Goal: Find specific page/section: Find specific page/section

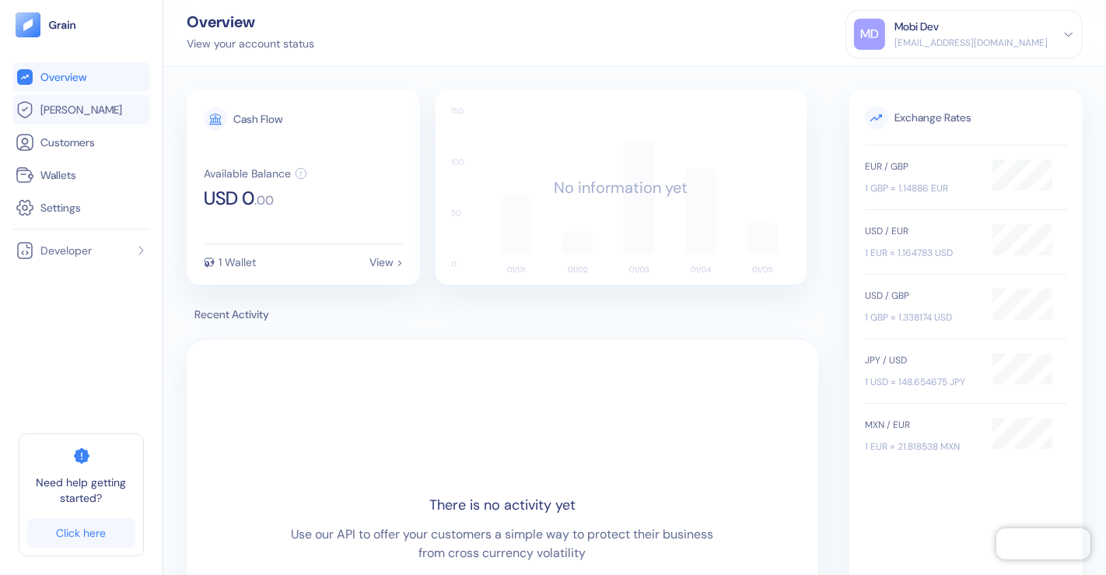
click at [65, 105] on span "[PERSON_NAME]" at bounding box center [81, 110] width 82 height 16
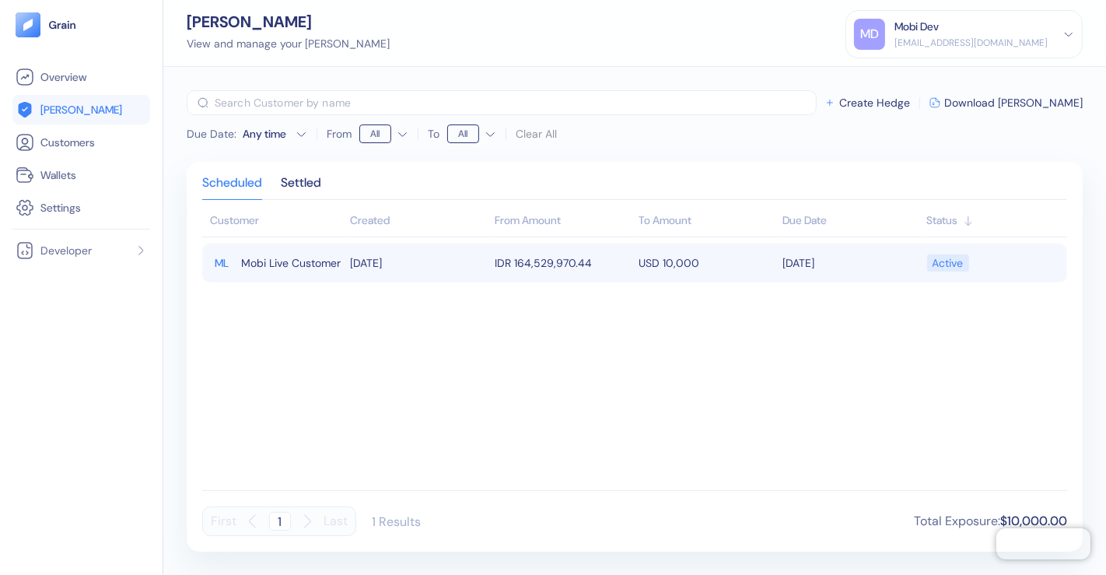
click at [274, 264] on span "Mobi Live Customer" at bounding box center [291, 263] width 100 height 26
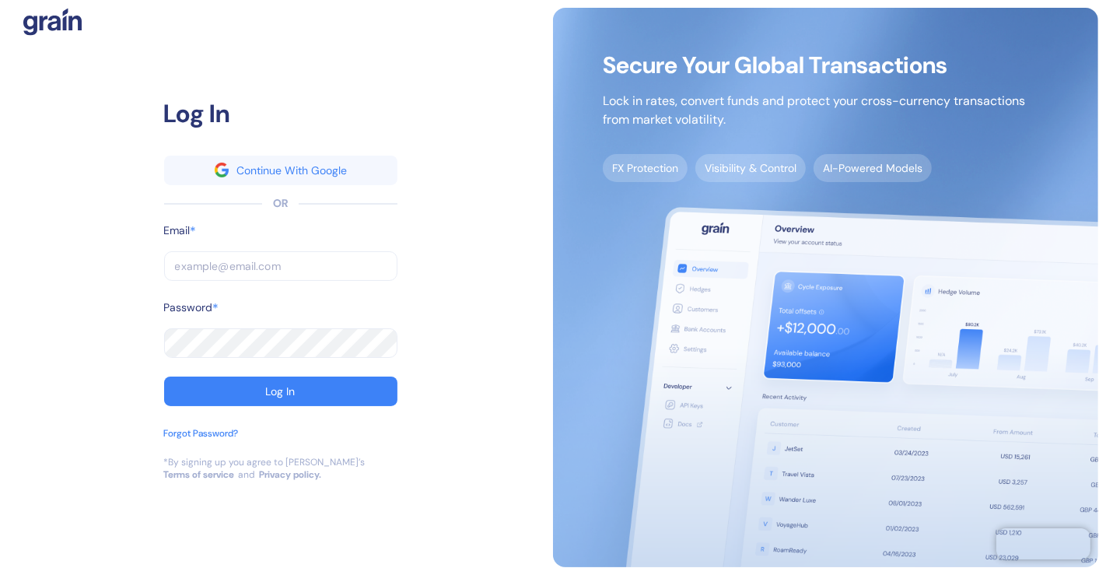
type input "limor+test@grainfinance.co"
click at [327, 268] on input "limor+test@grainfinance.co" at bounding box center [280, 266] width 233 height 30
type input "[EMAIL_ADDRESS][DOMAIN_NAME]"
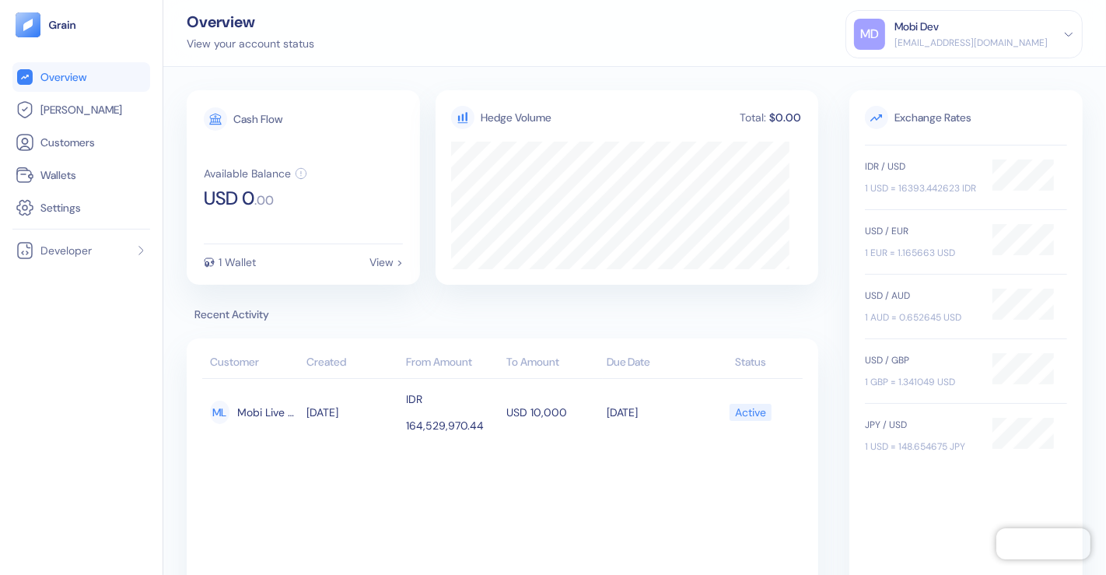
click at [1073, 36] on icon at bounding box center [1068, 34] width 11 height 11
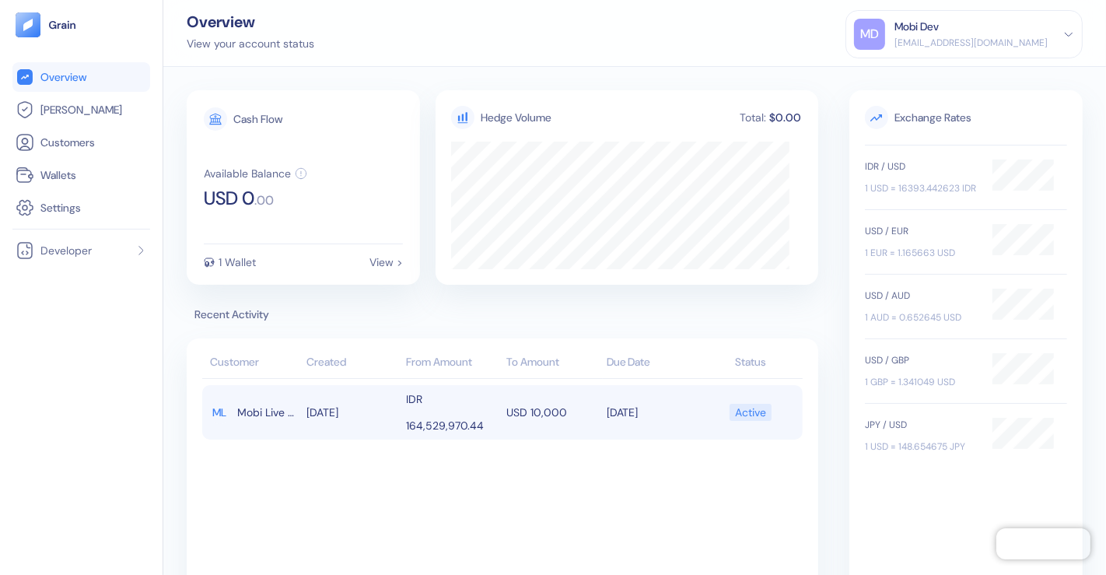
click at [255, 412] on span "Mobi Live Customer" at bounding box center [267, 412] width 61 height 26
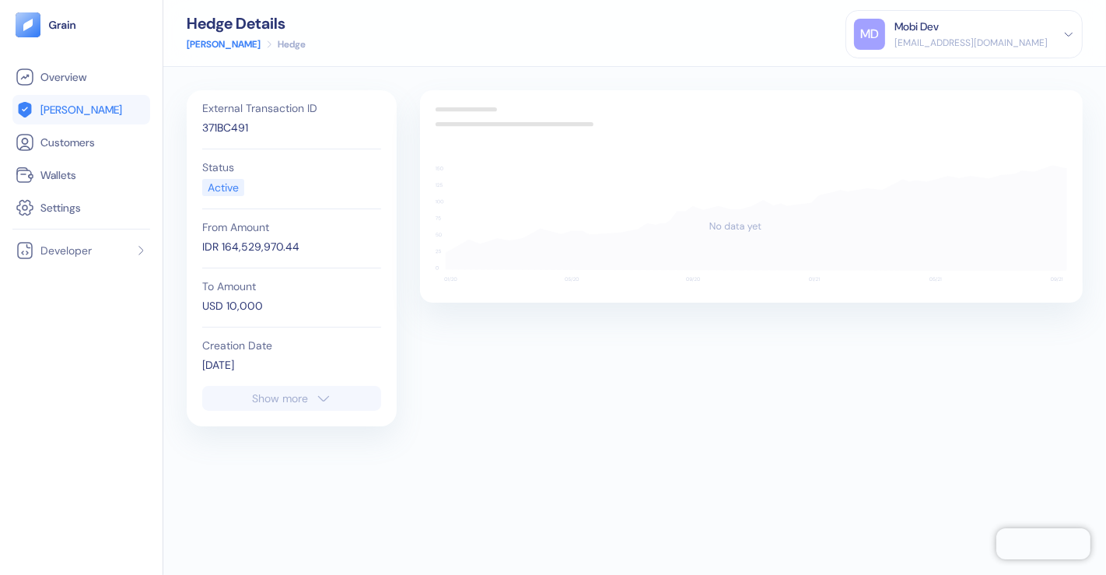
click at [318, 397] on icon "button" at bounding box center [324, 398] width 16 height 19
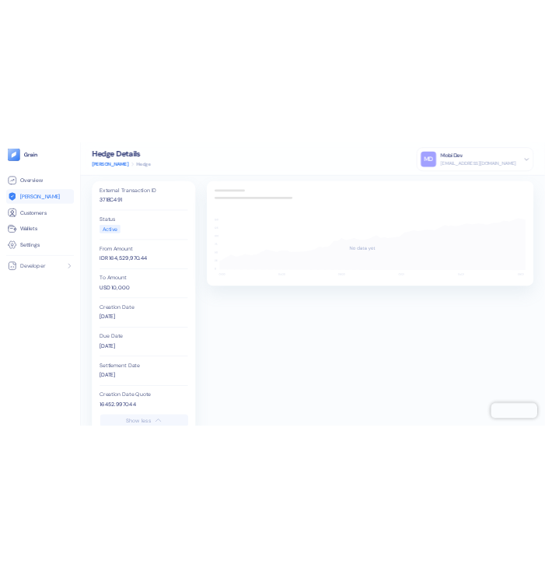
scroll to position [50, 0]
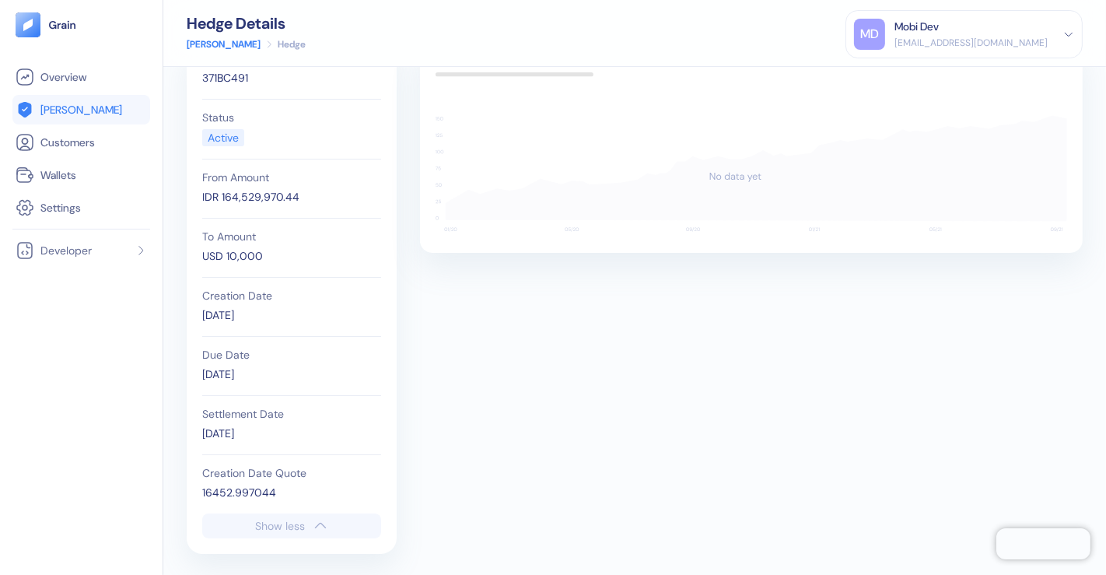
click at [626, 474] on div "External Transaction ID 371BC491 Status Active From Amount IDR 164,529,970.44 T…" at bounding box center [635, 296] width 896 height 513
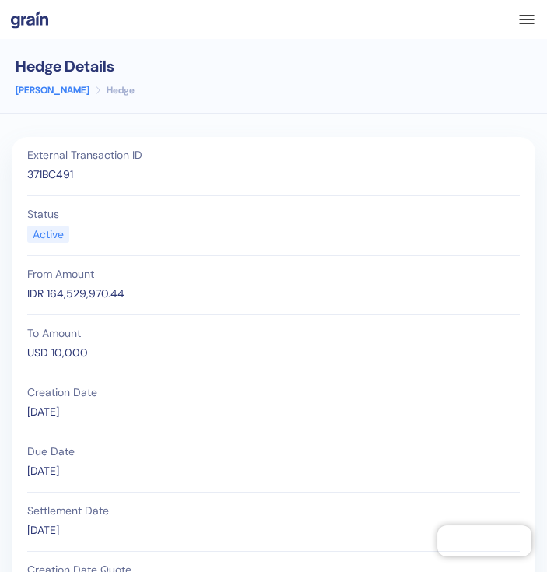
scroll to position [86, 0]
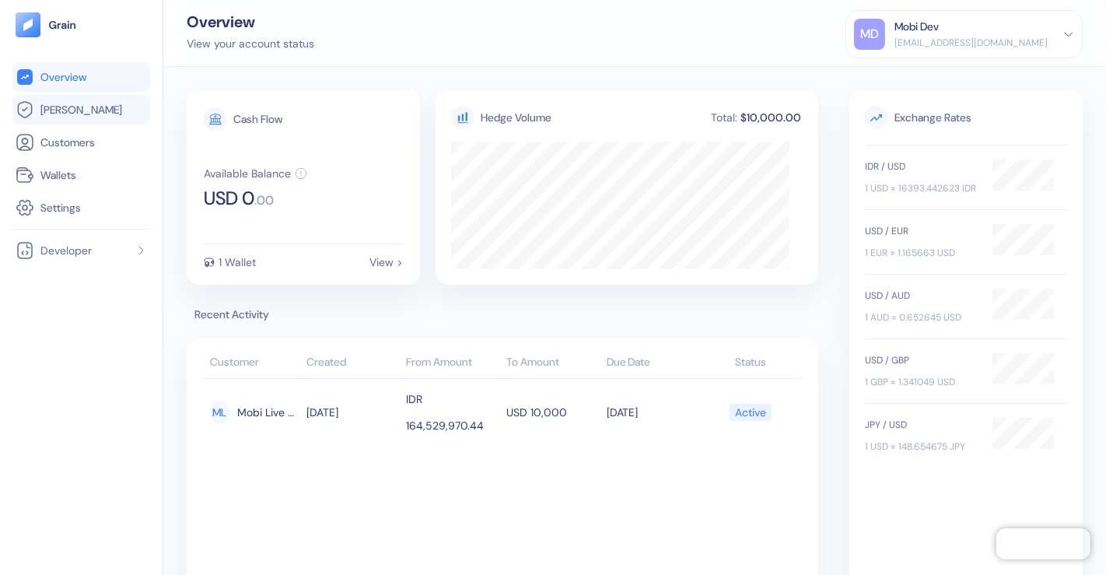
click at [67, 110] on span "[PERSON_NAME]" at bounding box center [81, 110] width 82 height 16
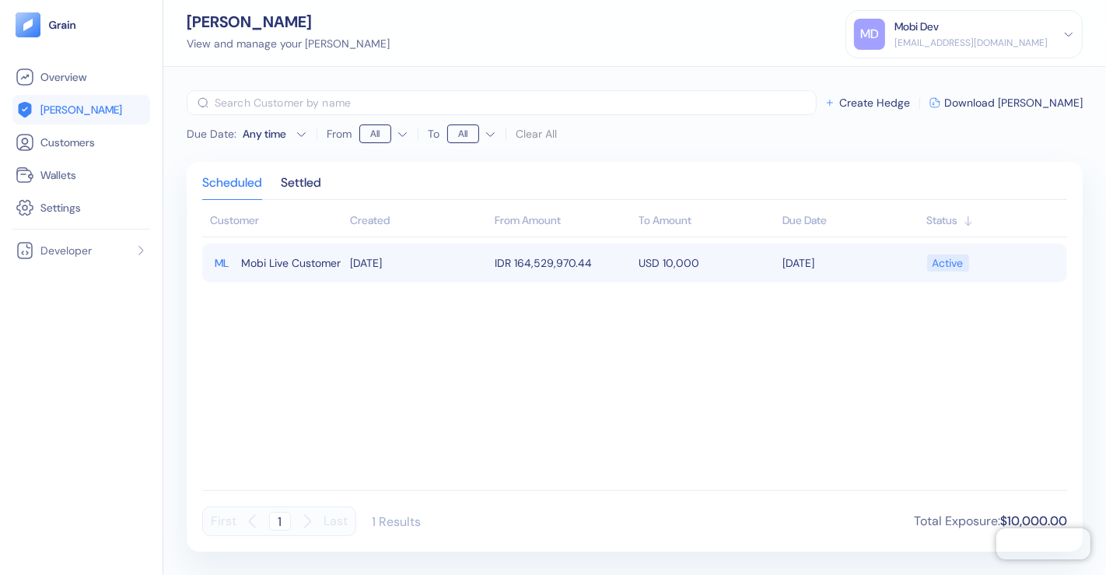
click at [271, 261] on span "Mobi Live Customer" at bounding box center [291, 263] width 100 height 26
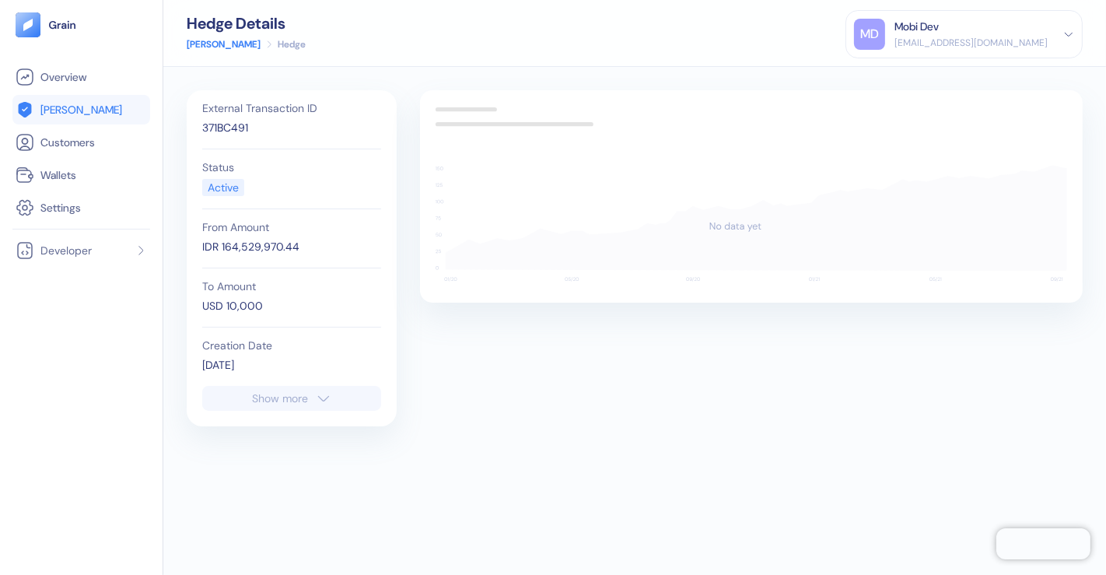
click at [278, 398] on div "Show more" at bounding box center [281, 398] width 56 height 11
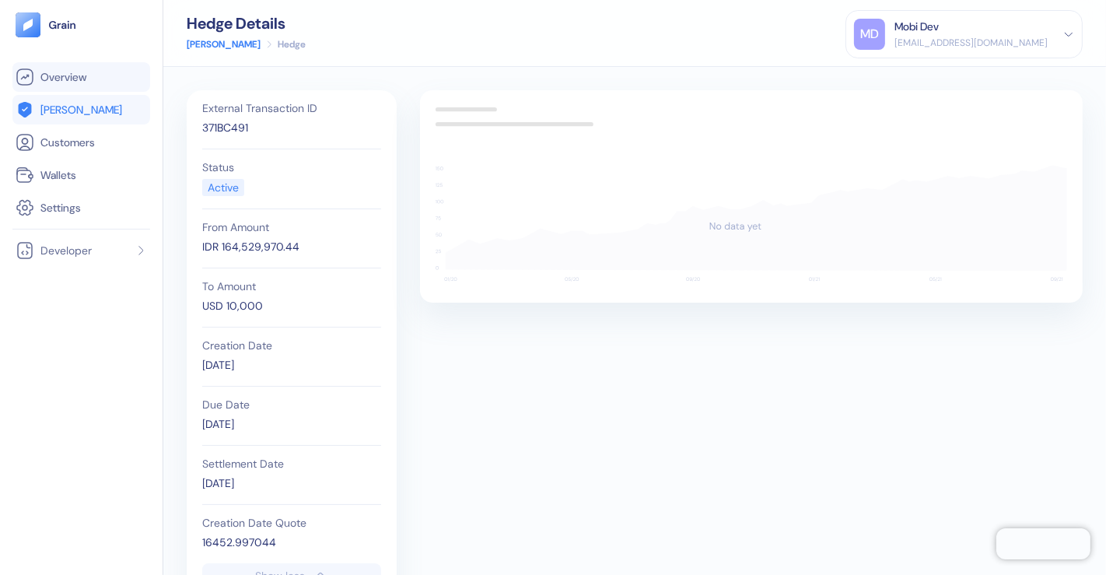
click at [72, 81] on span "Overview" at bounding box center [63, 77] width 46 height 16
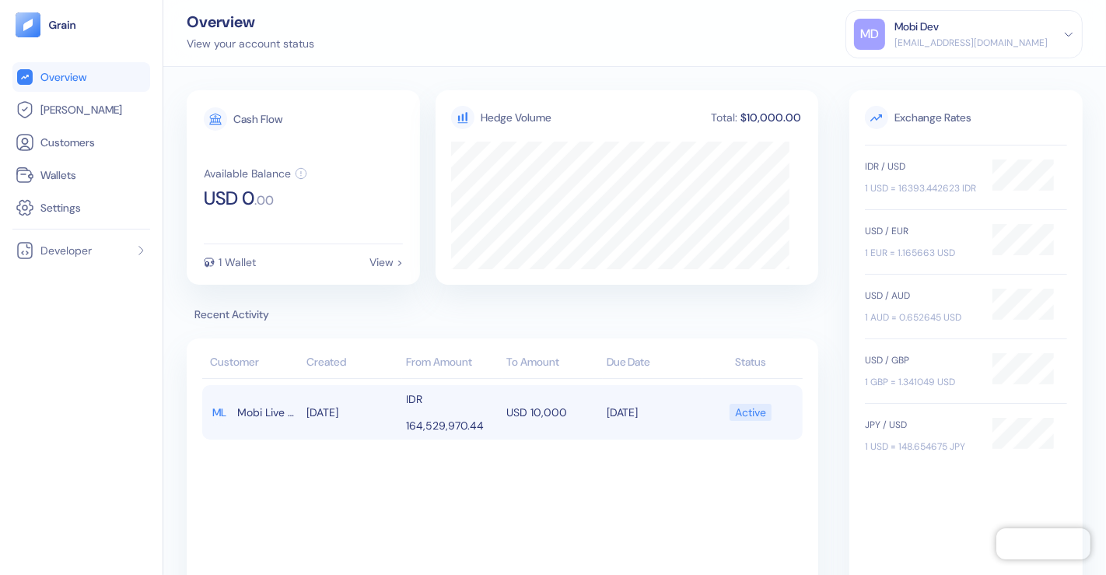
click at [250, 411] on span "Mobi Live Customer" at bounding box center [267, 412] width 61 height 26
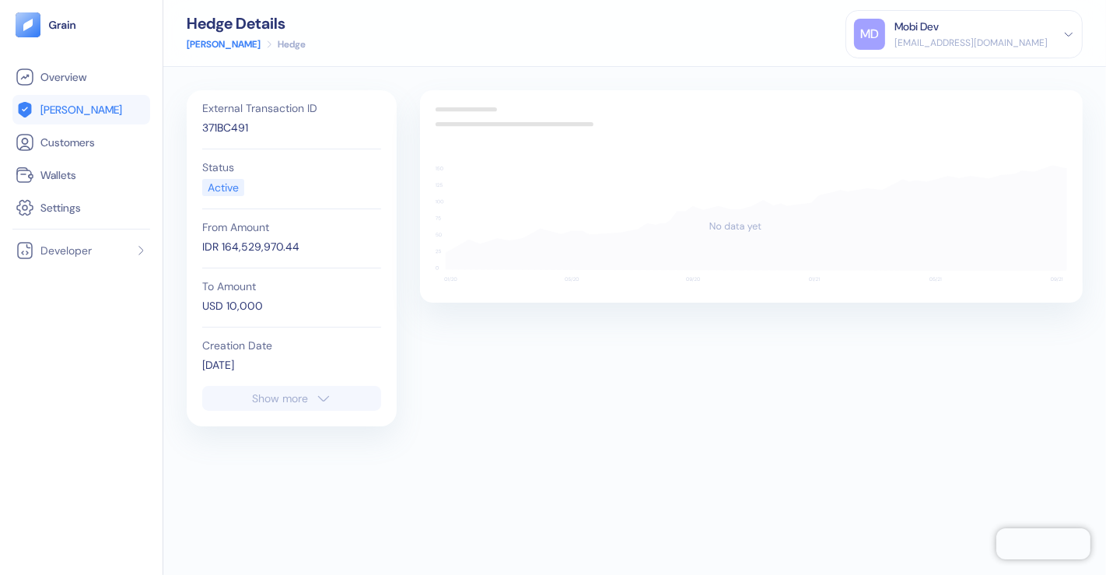
click at [59, 114] on span "[PERSON_NAME]" at bounding box center [81, 110] width 82 height 16
